Goal: Transaction & Acquisition: Purchase product/service

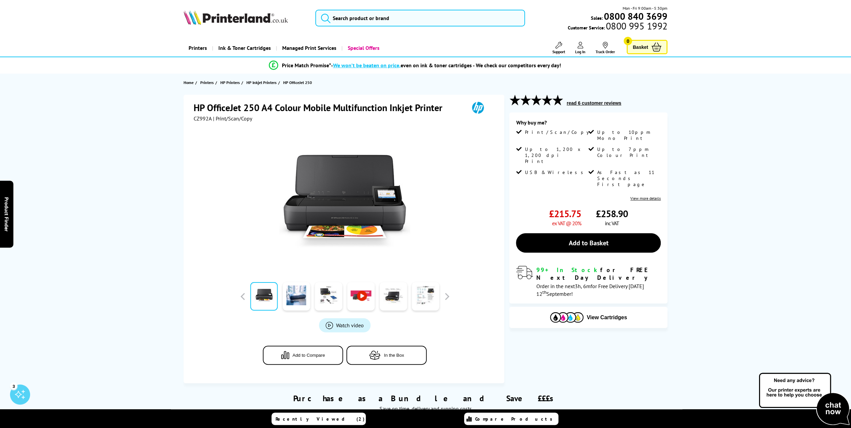
click at [139, 18] on header "Mon - Fri 9:00am - 5:30pm Sales: 0800 840 3699 Customer Service: 0800 995 1992" at bounding box center [425, 28] width 851 height 57
click at [587, 233] on link "Add to Basket" at bounding box center [588, 242] width 145 height 19
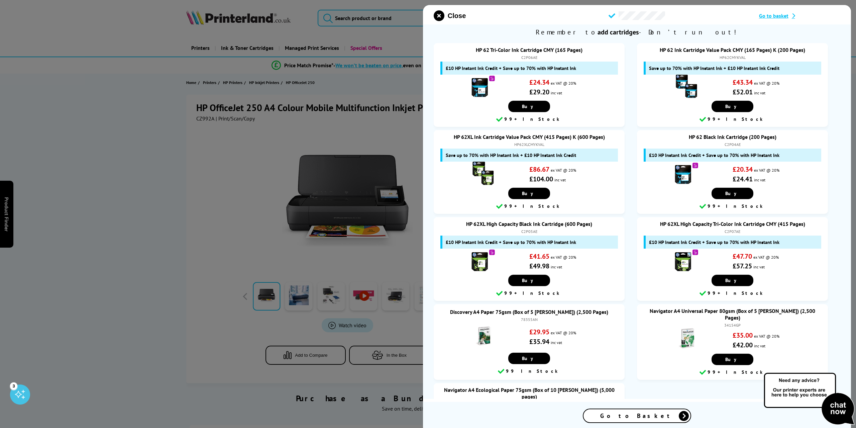
click at [654, 419] on div "Go to Basket" at bounding box center [637, 415] width 107 height 13
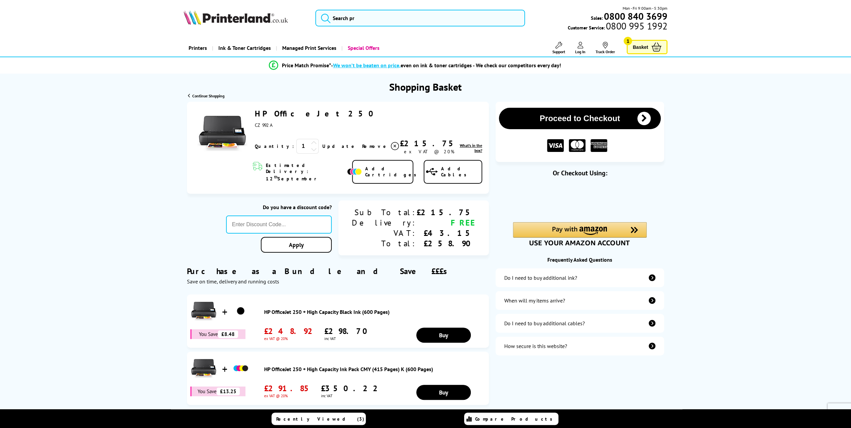
click at [138, 141] on div "Proceed to Checkout Shopping Basket 1 Update" at bounding box center [425, 319] width 851 height 435
